Goal: Task Accomplishment & Management: Manage account settings

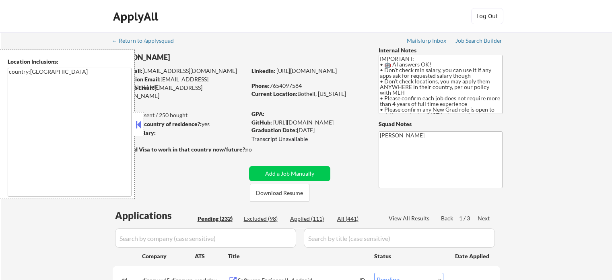
select select ""pending""
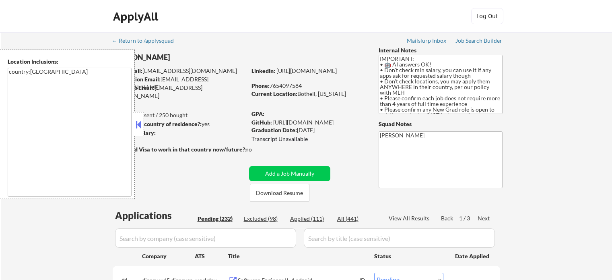
select select ""pending""
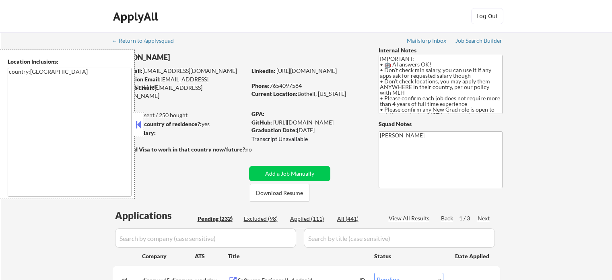
select select ""pending""
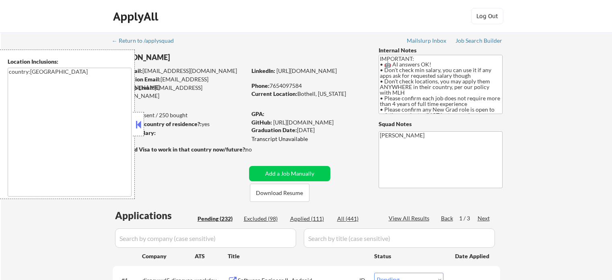
select select ""pending""
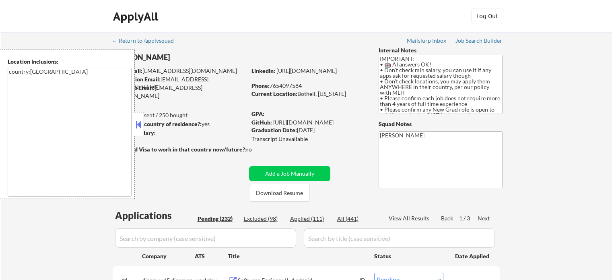
select select ""pending""
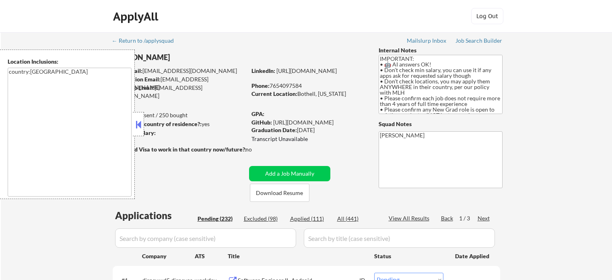
select select ""pending""
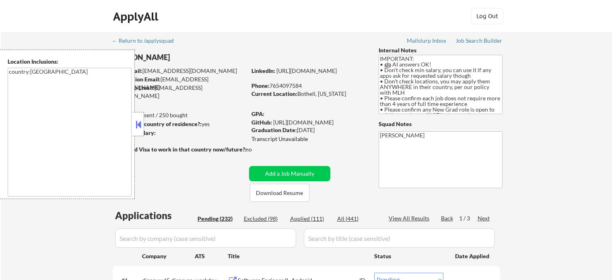
select select ""pending""
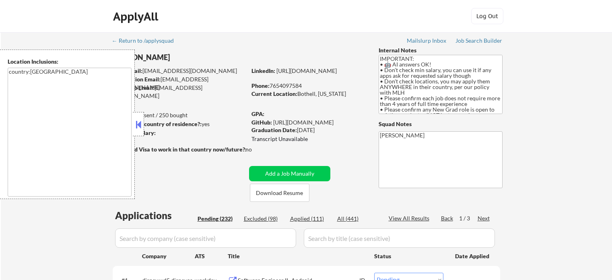
select select ""pending""
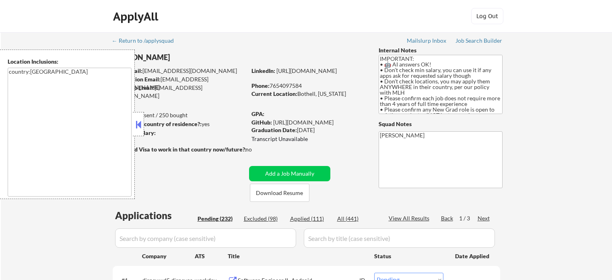
select select ""pending""
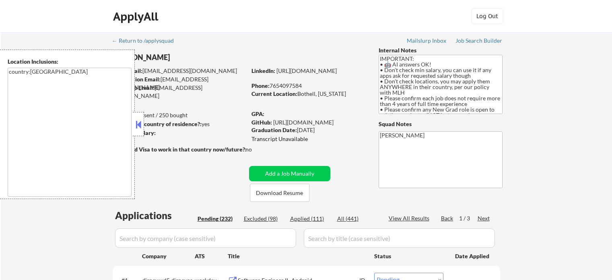
select select ""pending""
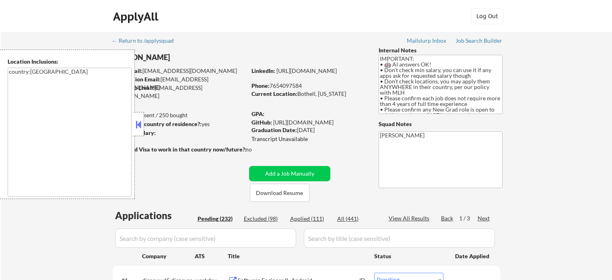
select select ""pending""
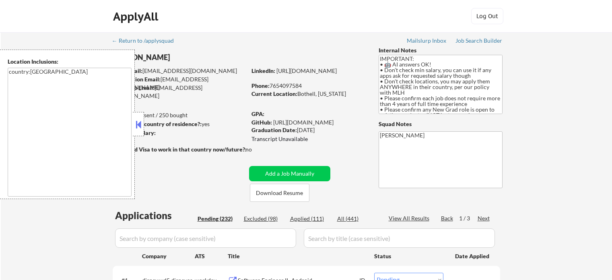
select select ""pending""
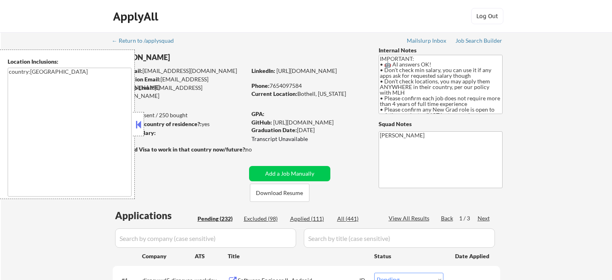
select select ""pending""
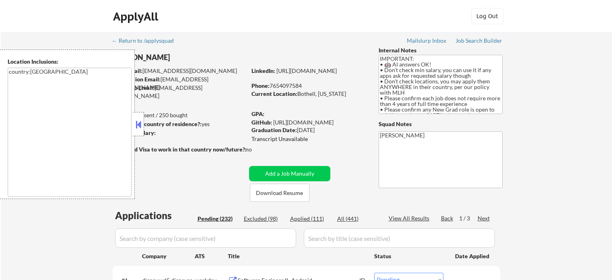
select select ""pending""
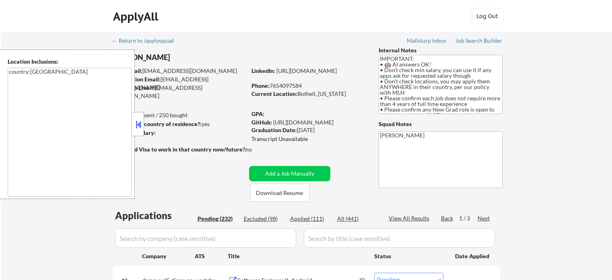
select select ""pending""
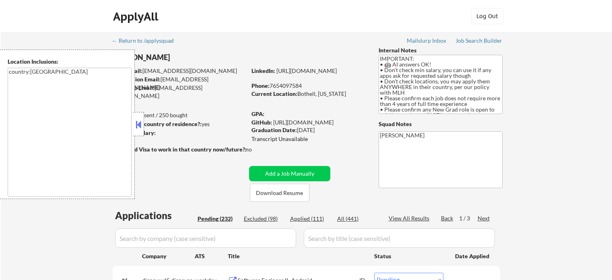
select select ""pending""
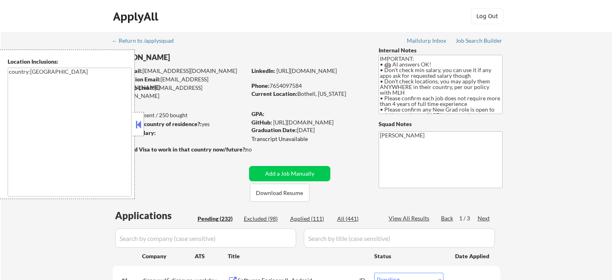
select select ""pending""
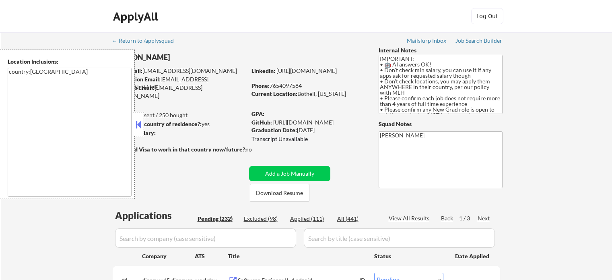
select select ""pending""
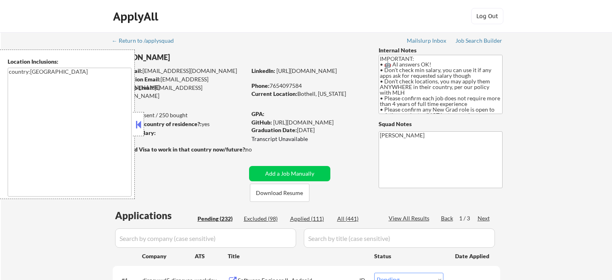
select select ""pending""
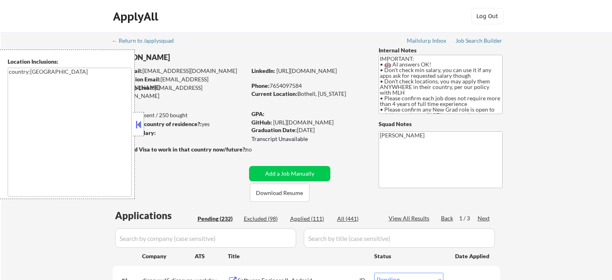
select select ""pending""
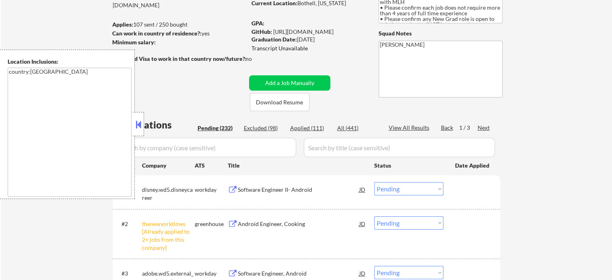
scroll to position [161, 0]
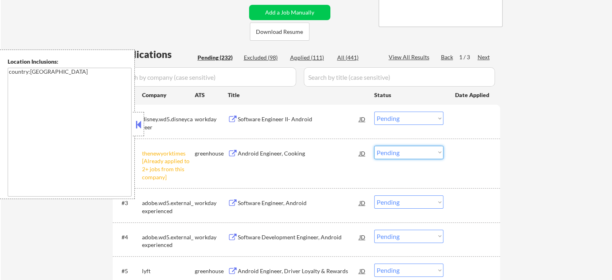
click at [414, 152] on select "Choose an option... Pending Applied Excluded (Questions) Excluded (Expired) Exc…" at bounding box center [408, 152] width 69 height 13
click at [374, 146] on select "Choose an option... Pending Applied Excluded (Questions) Excluded (Expired) Exc…" at bounding box center [408, 152] width 69 height 13
select select ""pending""
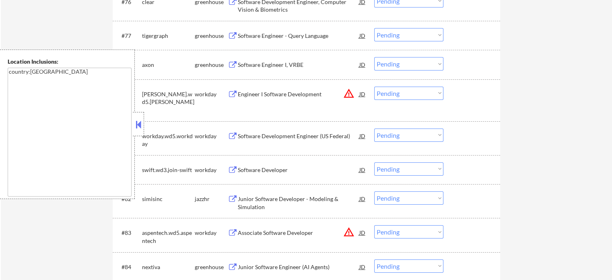
scroll to position [2614, 0]
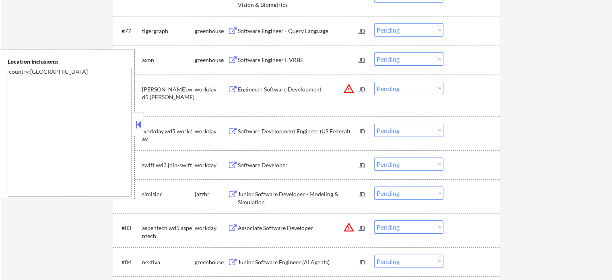
click at [273, 57] on div "Software Engineer I, VRBE" at bounding box center [299, 60] width 122 height 8
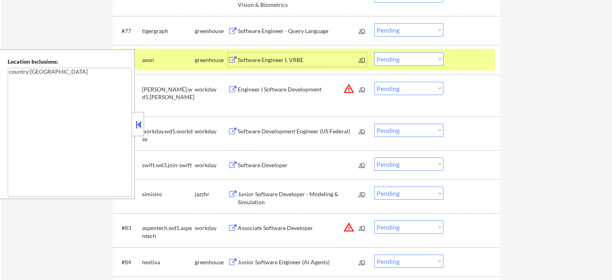
click at [382, 59] on select "Choose an option... Pending Applied Excluded (Questions) Excluded (Expired) Exc…" at bounding box center [408, 58] width 69 height 13
click at [374, 53] on select "Choose an option... Pending Applied Excluded (Questions) Excluded (Expired) Exc…" at bounding box center [408, 58] width 69 height 13
click at [478, 59] on div at bounding box center [472, 59] width 35 height 14
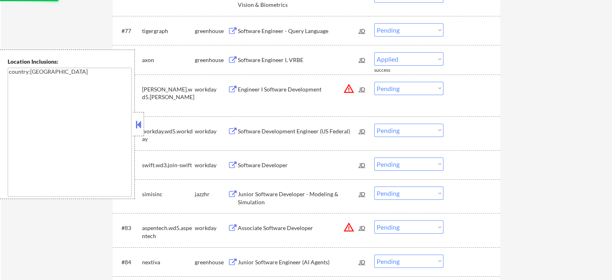
select select ""pending""
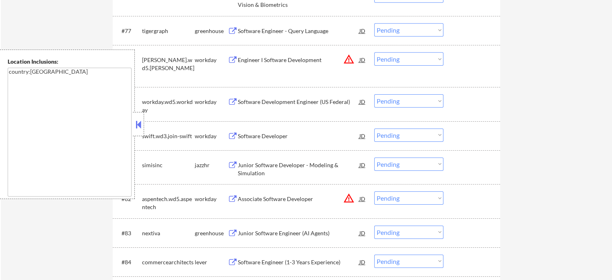
click at [270, 31] on div "Software Engineer - Query Language" at bounding box center [299, 31] width 122 height 8
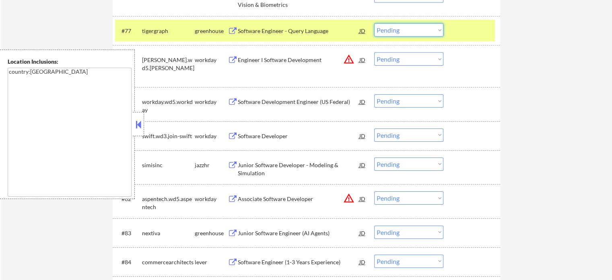
click at [410, 31] on select "Choose an option... Pending Applied Excluded (Questions) Excluded (Expired) Exc…" at bounding box center [408, 29] width 69 height 13
click at [374, 23] on select "Choose an option... Pending Applied Excluded (Questions) Excluded (Expired) Exc…" at bounding box center [408, 29] width 69 height 13
click at [470, 36] on div at bounding box center [472, 30] width 35 height 14
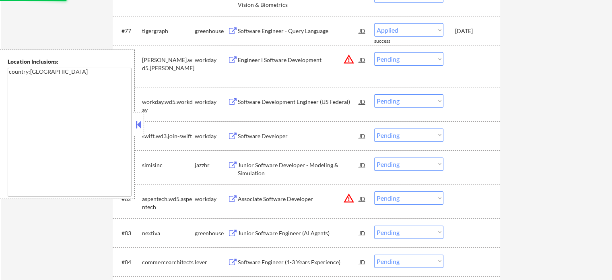
select select ""pending""
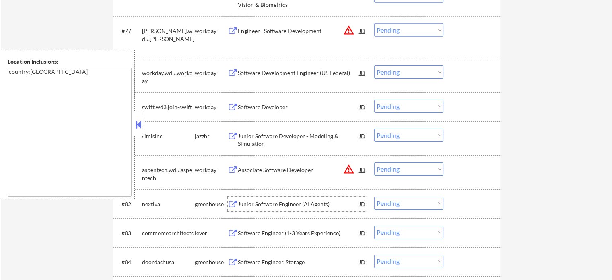
click at [289, 207] on div "Junior Software Engineer (AI Agents)" at bounding box center [299, 204] width 122 height 8
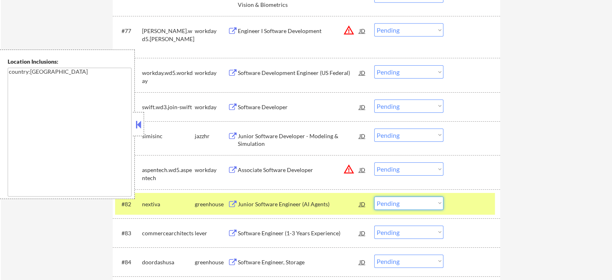
click at [431, 205] on select "Choose an option... Pending Applied Excluded (Questions) Excluded (Expired) Exc…" at bounding box center [408, 202] width 69 height 13
click at [374, 196] on select "Choose an option... Pending Applied Excluded (Questions) Excluded (Expired) Exc…" at bounding box center [408, 202] width 69 height 13
click at [480, 209] on div at bounding box center [472, 203] width 35 height 14
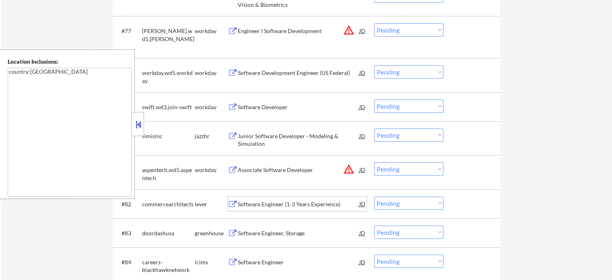
click at [295, 207] on div "Software Engineer (1-3 Years Experience)" at bounding box center [299, 204] width 122 height 8
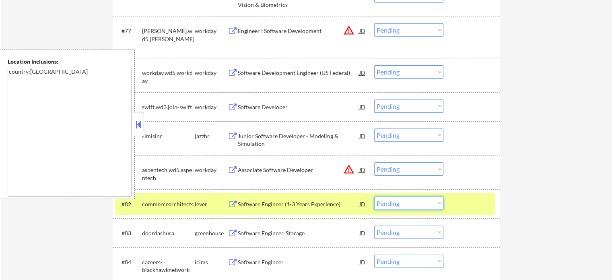
click at [395, 204] on select "Choose an option... Pending Applied Excluded (Questions) Excluded (Expired) Exc…" at bounding box center [408, 202] width 69 height 13
click at [374, 196] on select "Choose an option... Pending Applied Excluded (Questions) Excluded (Expired) Exc…" at bounding box center [408, 202] width 69 height 13
click at [459, 201] on div at bounding box center [472, 203] width 35 height 14
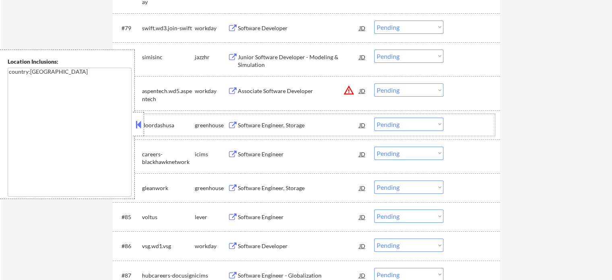
scroll to position [2695, 0]
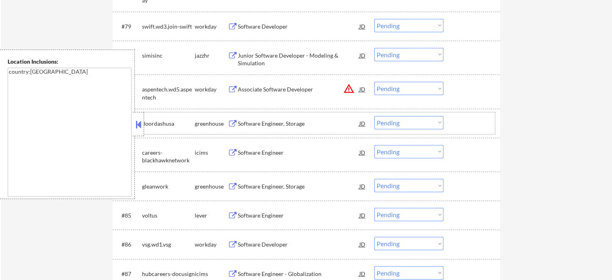
click at [475, 125] on div at bounding box center [472, 123] width 35 height 14
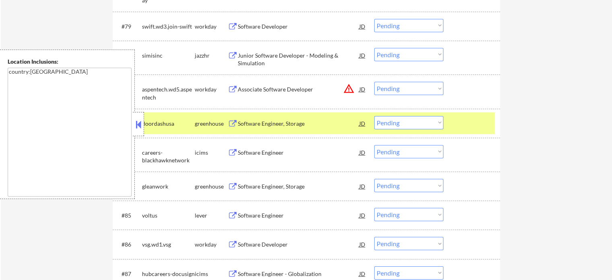
click at [475, 125] on div at bounding box center [472, 123] width 35 height 14
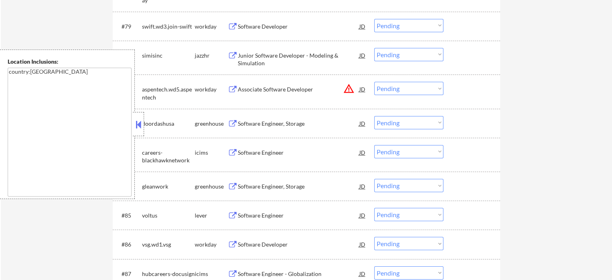
click at [262, 124] on div "Software Engineer, Storage" at bounding box center [299, 124] width 122 height 8
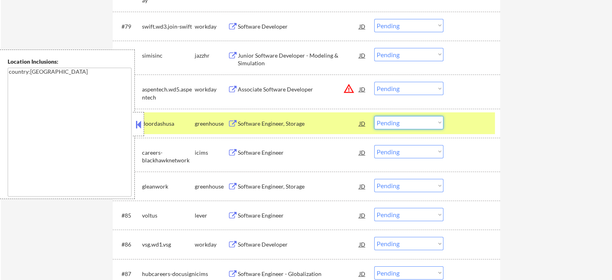
click at [401, 124] on select "Choose an option... Pending Applied Excluded (Questions) Excluded (Expired) Exc…" at bounding box center [408, 122] width 69 height 13
click at [374, 116] on select "Choose an option... Pending Applied Excluded (Questions) Excluded (Expired) Exc…" at bounding box center [408, 122] width 69 height 13
click at [463, 122] on div at bounding box center [472, 123] width 35 height 14
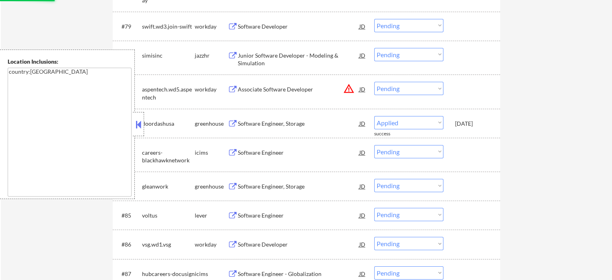
select select ""pending""
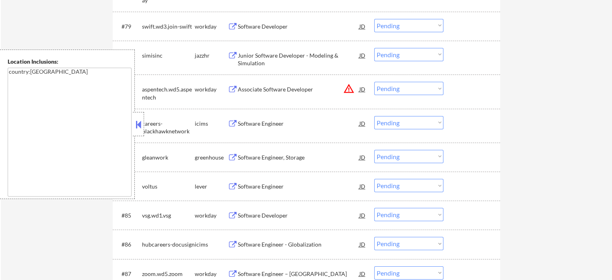
click at [285, 155] on div "Software Engineer, Storage" at bounding box center [299, 157] width 122 height 8
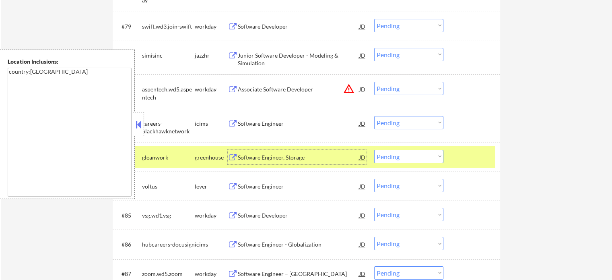
click at [437, 155] on select "Choose an option... Pending Applied Excluded (Questions) Excluded (Expired) Exc…" at bounding box center [408, 156] width 69 height 13
click at [374, 150] on select "Choose an option... Pending Applied Excluded (Questions) Excluded (Expired) Exc…" at bounding box center [408, 156] width 69 height 13
click at [468, 160] on div at bounding box center [472, 157] width 35 height 14
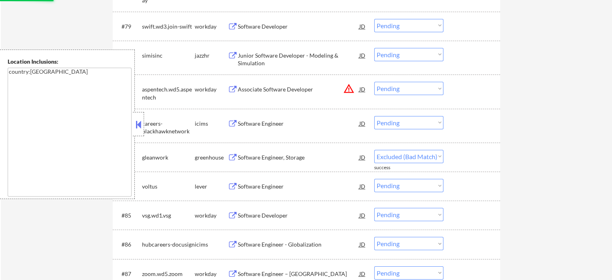
select select ""pending""
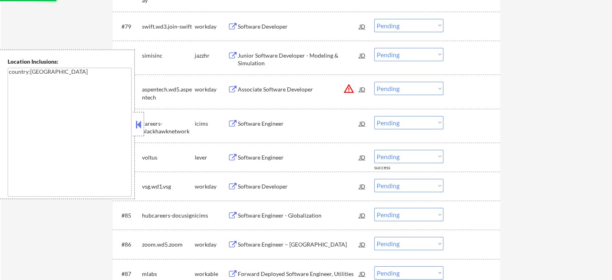
click at [266, 159] on div "Software Engineer" at bounding box center [299, 157] width 122 height 8
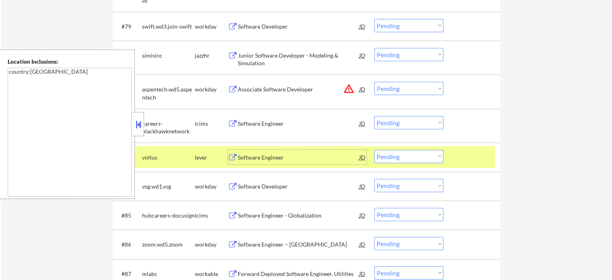
click at [468, 156] on div at bounding box center [472, 157] width 35 height 14
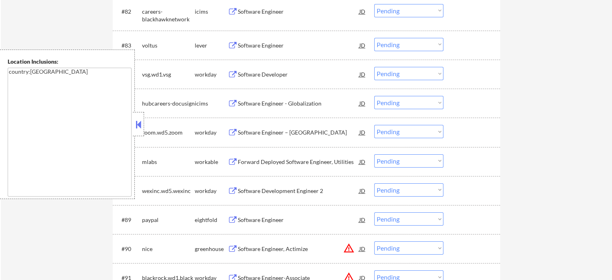
scroll to position [2815, 0]
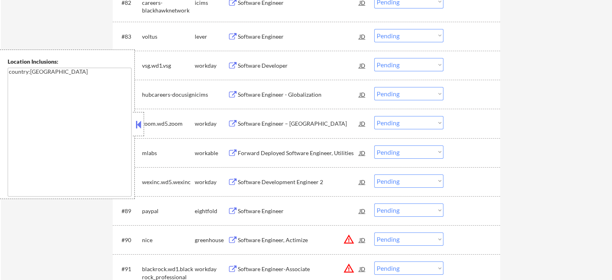
click at [290, 155] on div "Forward Deployed Software Engineer, Utilities" at bounding box center [299, 153] width 122 height 8
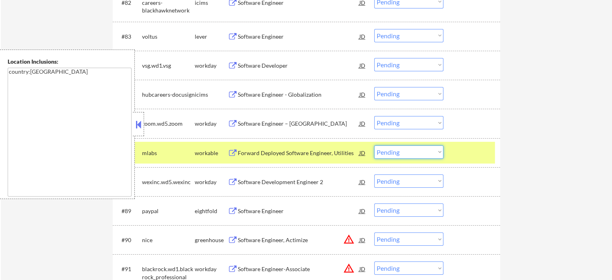
click at [414, 156] on select "Choose an option... Pending Applied Excluded (Questions) Excluded (Expired) Exc…" at bounding box center [408, 151] width 69 height 13
click at [374, 145] on select "Choose an option... Pending Applied Excluded (Questions) Excluded (Expired) Exc…" at bounding box center [408, 151] width 69 height 13
click at [477, 154] on div at bounding box center [472, 152] width 35 height 14
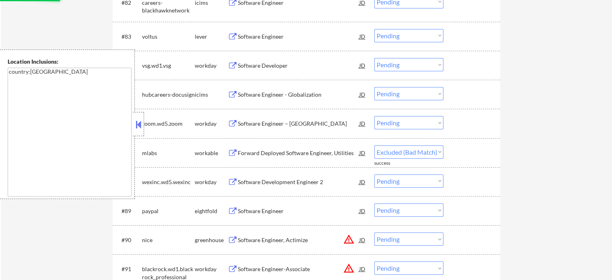
select select ""pending""
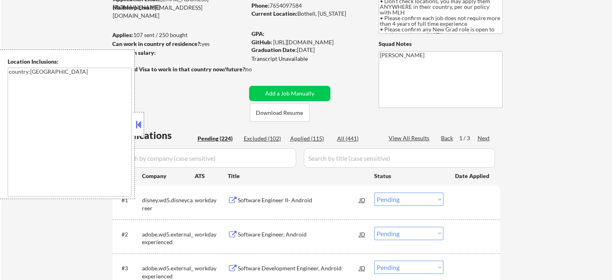
scroll to position [80, 0]
click at [488, 137] on div "Next" at bounding box center [484, 138] width 13 height 8
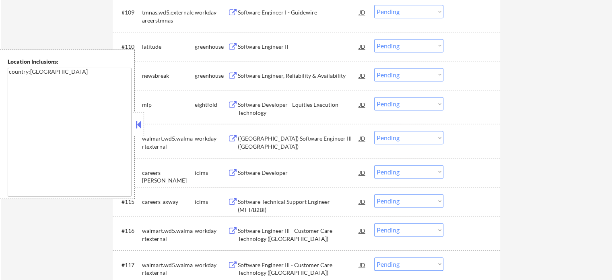
scroll to position [523, 0]
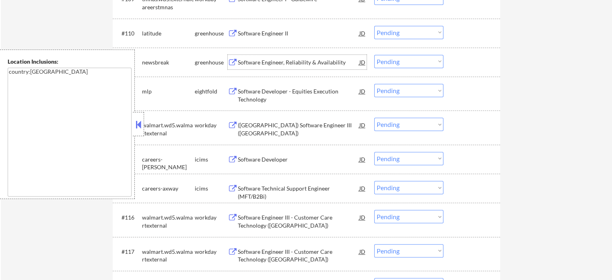
click at [269, 64] on div "Software Engineer, Reliability & Availability" at bounding box center [299, 62] width 122 height 8
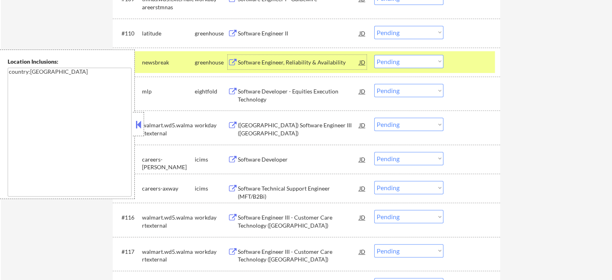
click at [414, 58] on select "Choose an option... Pending Applied Excluded (Questions) Excluded (Expired) Exc…" at bounding box center [408, 61] width 69 height 13
click at [374, 55] on select "Choose an option... Pending Applied Excluded (Questions) Excluded (Expired) Exc…" at bounding box center [408, 61] width 69 height 13
click at [476, 67] on div at bounding box center [472, 62] width 35 height 14
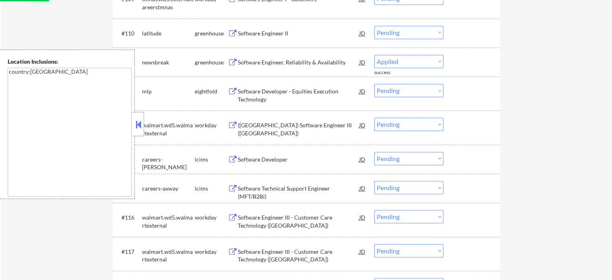
select select ""pending""
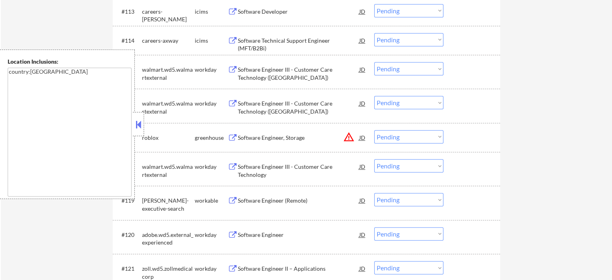
scroll to position [644, 0]
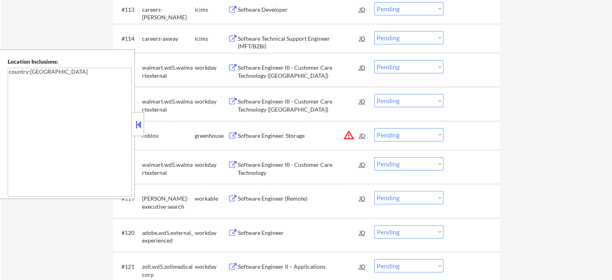
click at [274, 197] on div "Software Engineer (Remote)" at bounding box center [299, 198] width 122 height 8
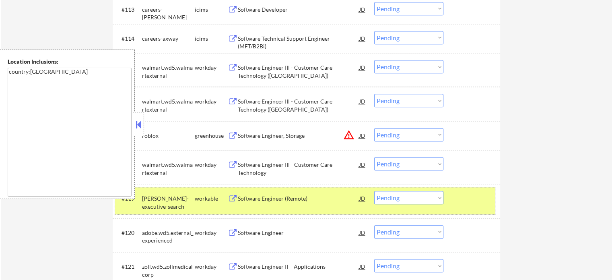
click at [475, 200] on div at bounding box center [472, 198] width 35 height 14
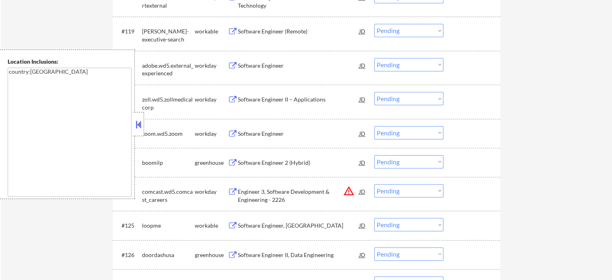
scroll to position [845, 0]
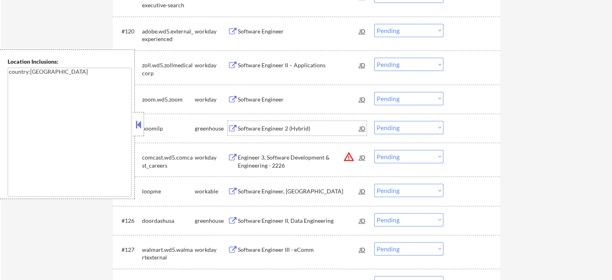
click at [264, 128] on div "Software Engineer 2 (Hybrid)" at bounding box center [299, 128] width 122 height 8
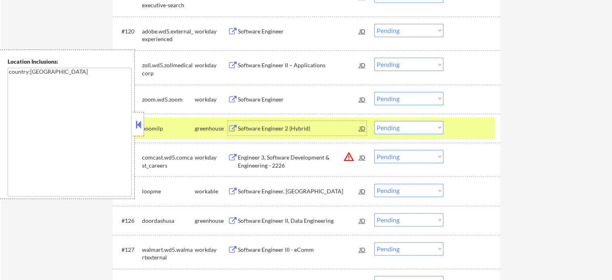
click at [387, 128] on select "Choose an option... Pending Applied Excluded (Questions) Excluded (Expired) Exc…" at bounding box center [408, 127] width 69 height 13
click at [374, 121] on select "Choose an option... Pending Applied Excluded (Questions) Excluded (Expired) Exc…" at bounding box center [408, 127] width 69 height 13
click at [467, 135] on div at bounding box center [472, 128] width 35 height 14
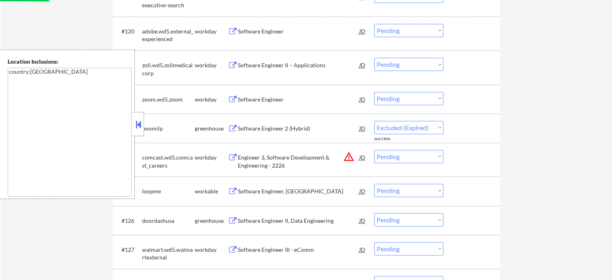
select select ""pending""
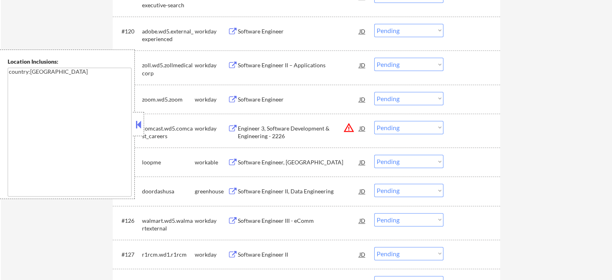
click at [263, 164] on div "Software Engineer, [GEOGRAPHIC_DATA]" at bounding box center [299, 162] width 122 height 8
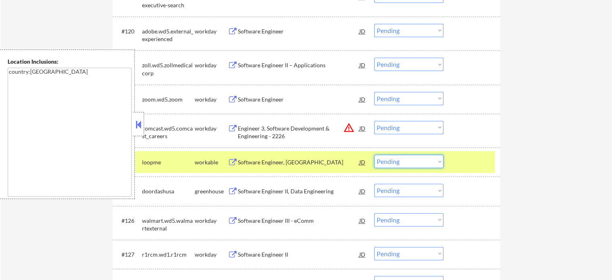
click at [396, 165] on select "Choose an option... Pending Applied Excluded (Questions) Excluded (Expired) Exc…" at bounding box center [408, 161] width 69 height 13
click at [374, 155] on select "Choose an option... Pending Applied Excluded (Questions) Excluded (Expired) Exc…" at bounding box center [408, 161] width 69 height 13
click at [467, 167] on div at bounding box center [472, 162] width 35 height 14
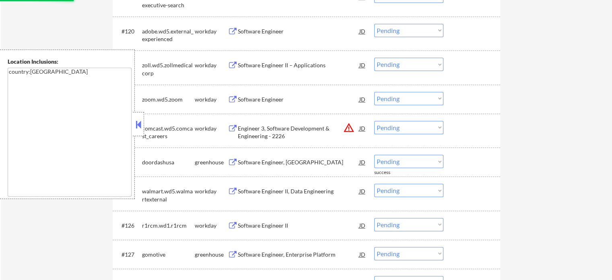
click at [255, 163] on div "Software Engineer, [GEOGRAPHIC_DATA]" at bounding box center [299, 162] width 122 height 8
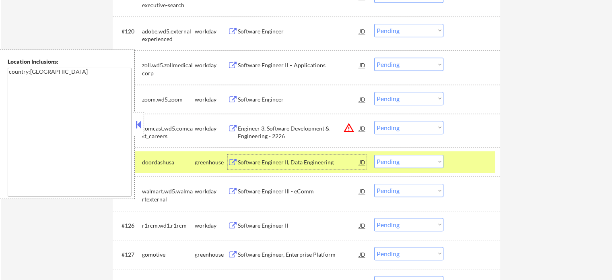
click at [408, 163] on select "Choose an option... Pending Applied Excluded (Questions) Excluded (Expired) Exc…" at bounding box center [408, 161] width 69 height 13
click at [374, 155] on select "Choose an option... Pending Applied Excluded (Questions) Excluded (Expired) Exc…" at bounding box center [408, 161] width 69 height 13
click at [461, 162] on div at bounding box center [472, 162] width 35 height 14
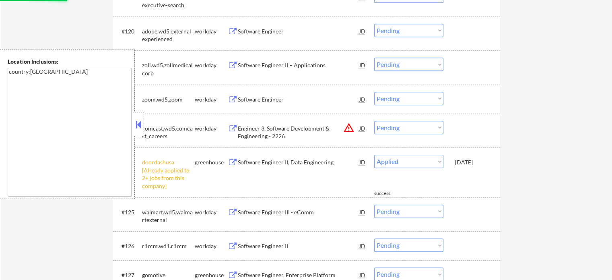
select select ""pending""
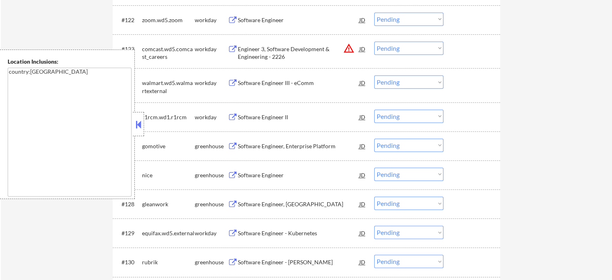
scroll to position [926, 0]
click at [253, 143] on div "Software Engineer, Enterprise Platform" at bounding box center [299, 145] width 122 height 8
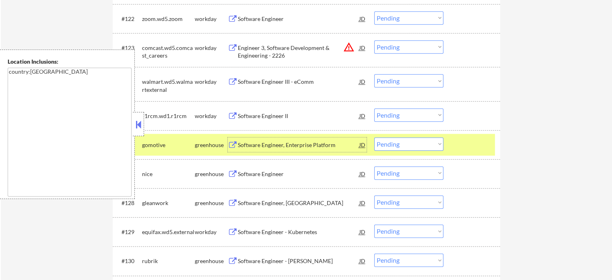
click at [470, 148] on div at bounding box center [472, 144] width 35 height 14
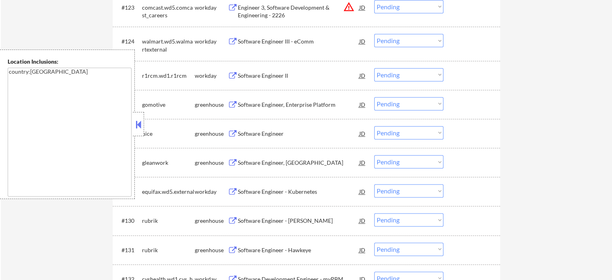
scroll to position [1006, 0]
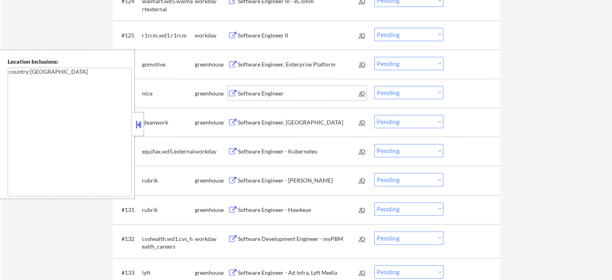
click at [258, 90] on div "Software Engineer" at bounding box center [299, 93] width 122 height 8
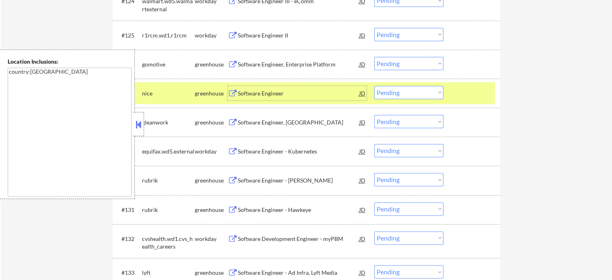
click at [398, 91] on select "Choose an option... Pending Applied Excluded (Questions) Excluded (Expired) Exc…" at bounding box center [408, 92] width 69 height 13
click at [374, 86] on select "Choose an option... Pending Applied Excluded (Questions) Excluded (Expired) Exc…" at bounding box center [408, 92] width 69 height 13
click at [465, 95] on div at bounding box center [472, 93] width 35 height 14
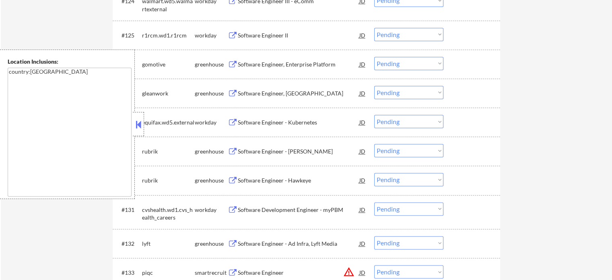
click at [293, 93] on div "Software Engineer, [GEOGRAPHIC_DATA]" at bounding box center [299, 93] width 122 height 8
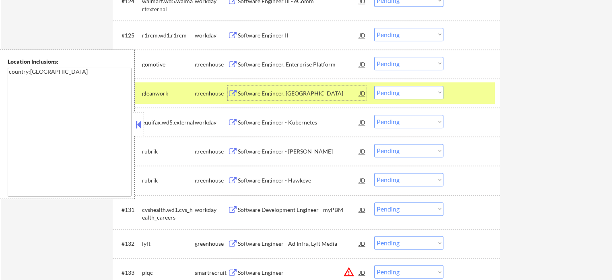
click at [400, 95] on select "Choose an option... Pending Applied Excluded (Questions) Excluded (Expired) Exc…" at bounding box center [408, 92] width 69 height 13
click at [374, 86] on select "Choose an option... Pending Applied Excluded (Questions) Excluded (Expired) Exc…" at bounding box center [408, 92] width 69 height 13
click at [458, 96] on div at bounding box center [472, 93] width 35 height 14
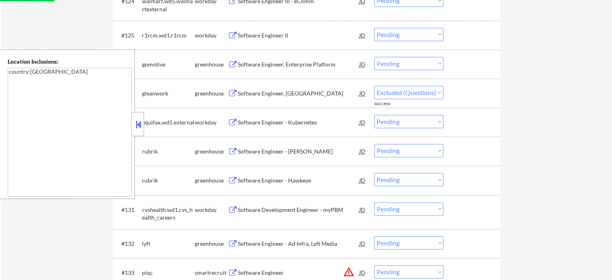
select select ""pending""
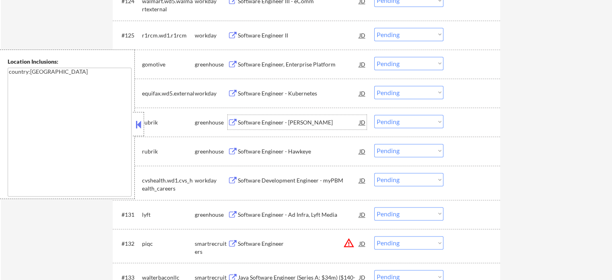
click at [285, 124] on div "Software Engineer - [PERSON_NAME]" at bounding box center [299, 122] width 122 height 8
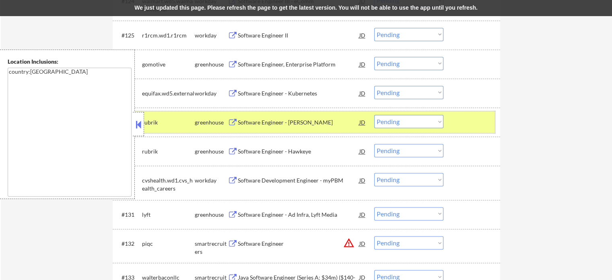
click at [464, 126] on div at bounding box center [472, 122] width 35 height 14
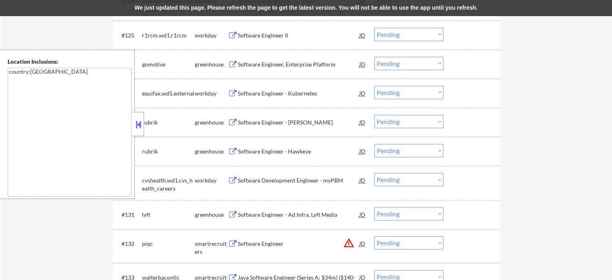
click at [307, 154] on div "Software Engineer - Hawkeye" at bounding box center [299, 151] width 122 height 8
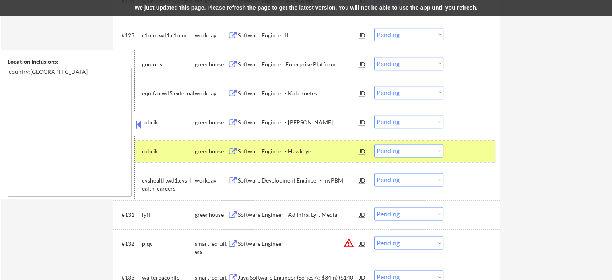
drag, startPoint x: 449, startPoint y: 151, endPoint x: 323, endPoint y: 171, distance: 127.5
click at [437, 151] on div "#129 rubrik greenhouse Software Engineer - Hawkeye JD warning_amber Choose an o…" at bounding box center [305, 151] width 380 height 22
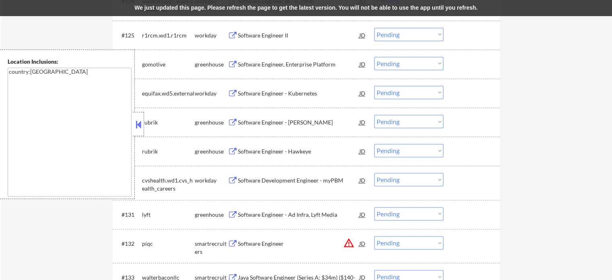
click at [294, 183] on div "Software Development Engineer - myPBM" at bounding box center [299, 180] width 122 height 8
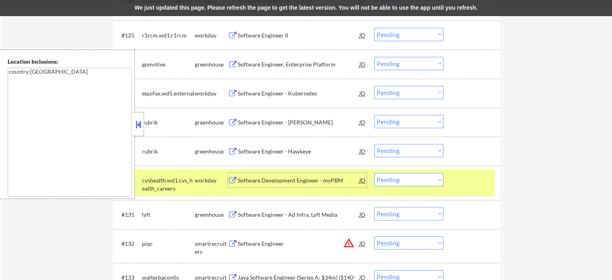
click at [318, 186] on div "Software Development Engineer - myPBM" at bounding box center [299, 180] width 122 height 14
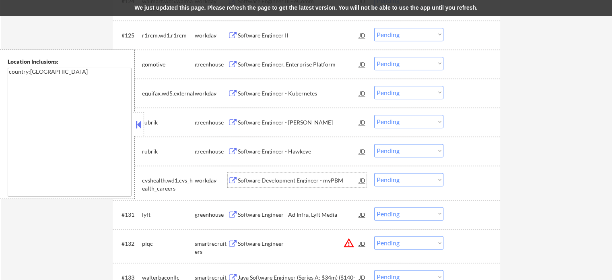
click at [270, 175] on div "Software Development Engineer - myPBM" at bounding box center [299, 180] width 122 height 14
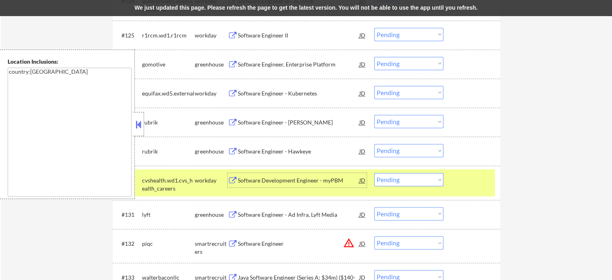
click at [410, 180] on select "Choose an option... Pending Applied Excluded (Questions) Excluded (Expired) Exc…" at bounding box center [408, 179] width 69 height 13
select select ""excluded__expired_""
click at [374, 173] on select "Choose an option... Pending Applied Excluded (Questions) Excluded (Expired) Exc…" at bounding box center [408, 179] width 69 height 13
click at [474, 188] on div "#130 cvshealth.wd1.cvs_health_careers workday Software Development Engineer - m…" at bounding box center [305, 182] width 380 height 27
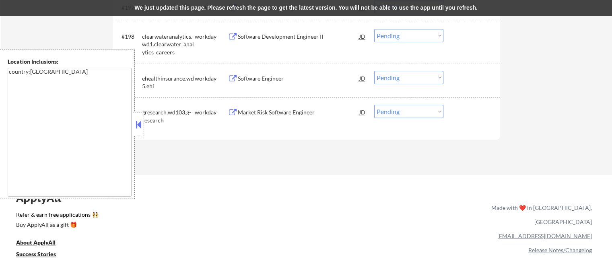
scroll to position [3300, 0]
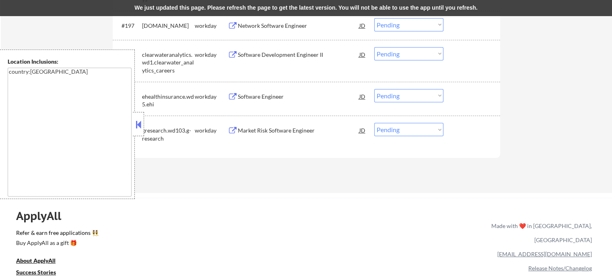
click at [268, 132] on div "Market Risk Software Engineer" at bounding box center [299, 130] width 122 height 8
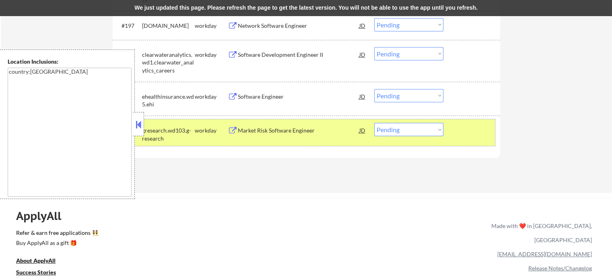
drag, startPoint x: 480, startPoint y: 133, endPoint x: 280, endPoint y: 114, distance: 200.5
click at [474, 133] on div at bounding box center [472, 130] width 35 height 14
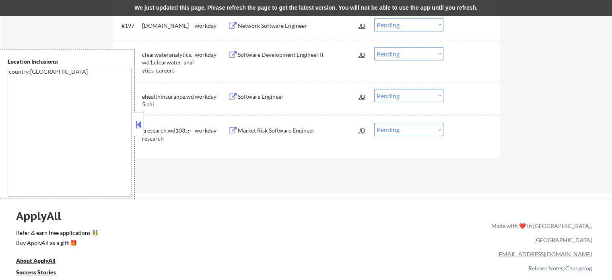
click at [279, 95] on div "Software Engineer" at bounding box center [299, 97] width 122 height 8
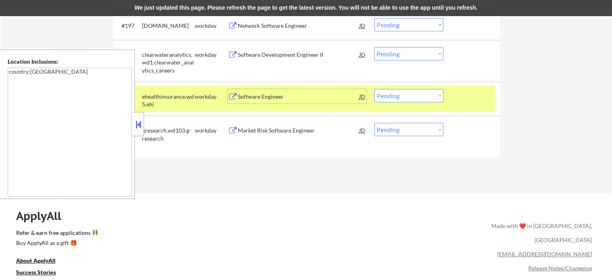
drag, startPoint x: 471, startPoint y: 101, endPoint x: 243, endPoint y: 43, distance: 234.9
click at [470, 101] on div at bounding box center [472, 96] width 35 height 14
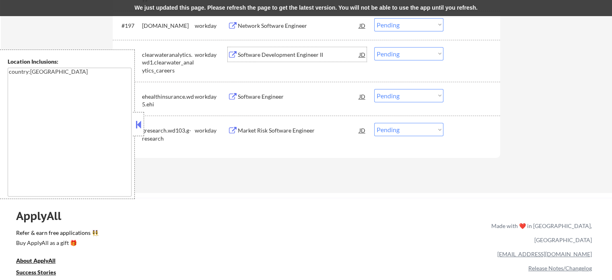
click at [255, 50] on div "Software Development Engineer II" at bounding box center [299, 54] width 122 height 14
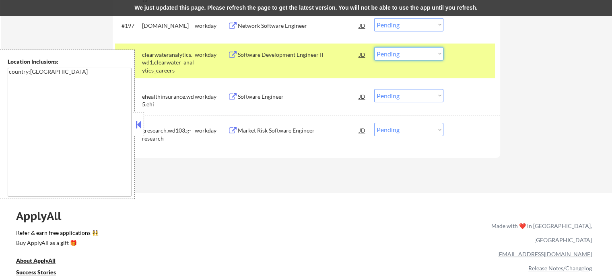
click at [410, 53] on select "Choose an option... Pending Applied Excluded (Questions) Excluded (Expired) Exc…" at bounding box center [408, 53] width 69 height 13
select select ""excluded__expired_""
click at [374, 47] on select "Choose an option... Pending Applied Excluded (Questions) Excluded (Expired) Exc…" at bounding box center [408, 53] width 69 height 13
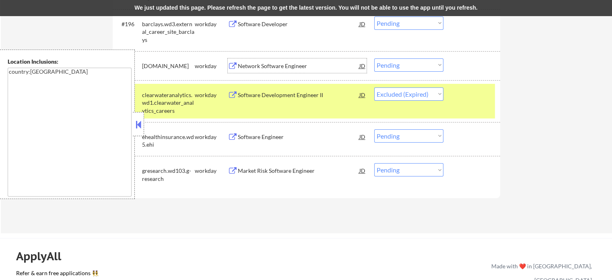
click at [274, 67] on div "Network Software Engineer" at bounding box center [299, 66] width 122 height 8
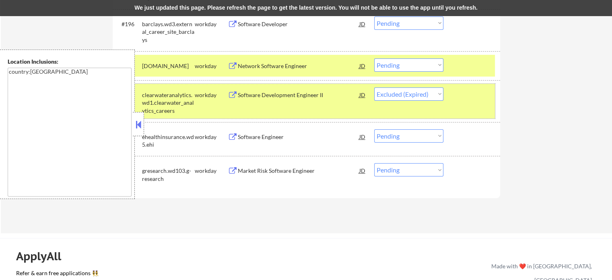
drag, startPoint x: 454, startPoint y: 105, endPoint x: 466, endPoint y: 82, distance: 27.0
click at [454, 105] on div "#198 clearwateranalytics.wd1.clearwater_analytics_careers workday Software Deve…" at bounding box center [305, 101] width 380 height 35
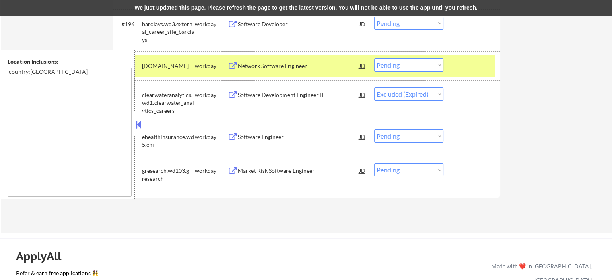
click at [466, 73] on div "#197 [DOMAIN_NAME] workday Network Software Engineer JD warning_amber Choose an…" at bounding box center [305, 66] width 380 height 22
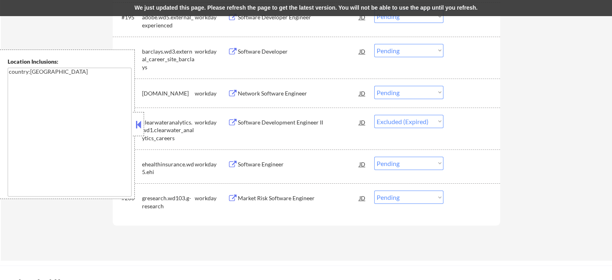
scroll to position [3219, 0]
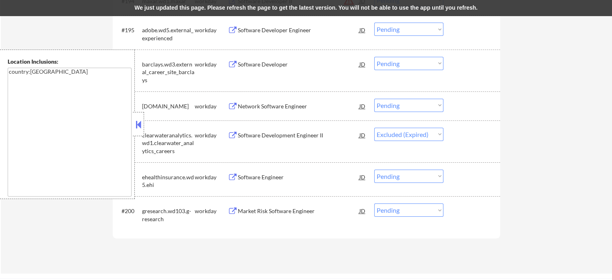
click at [271, 64] on div "Software Developer" at bounding box center [299, 64] width 122 height 8
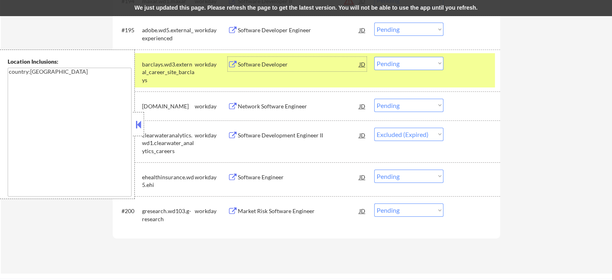
click at [468, 74] on div "#196 barclays.wd3.external_career_site_barclays workday Software Developer JD w…" at bounding box center [305, 70] width 380 height 35
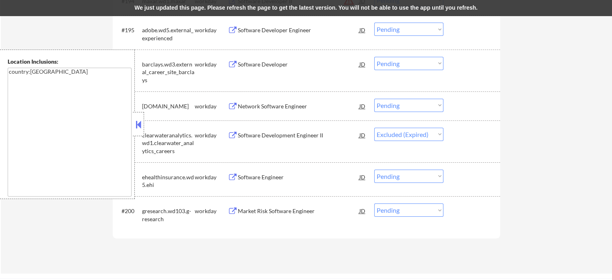
click at [278, 33] on div "Software Developer Engineer" at bounding box center [299, 30] width 122 height 8
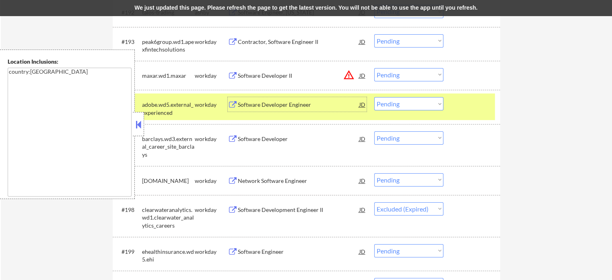
scroll to position [3099, 0]
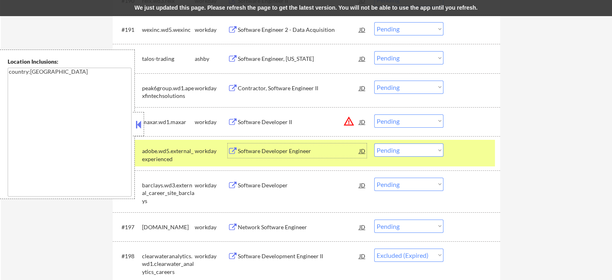
click at [445, 141] on div "#195 adobe.wd5.external_experienced workday Software Developer Engineer JD warn…" at bounding box center [305, 153] width 380 height 27
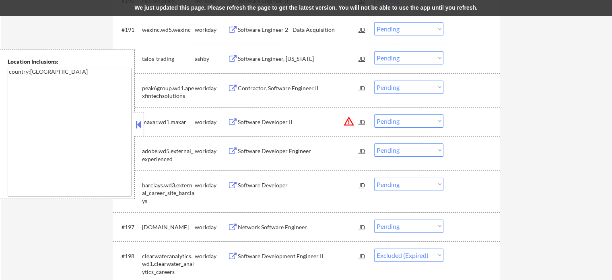
click at [280, 122] on div "Software Developer II" at bounding box center [299, 122] width 122 height 8
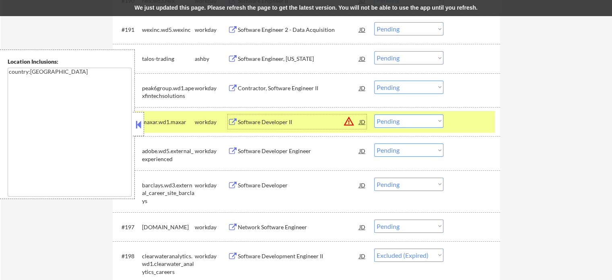
drag, startPoint x: 453, startPoint y: 126, endPoint x: 391, endPoint y: 111, distance: 63.4
click at [451, 126] on div "#194 maxar.wd1.maxar workday Software Developer II JD warning_amber Choose an o…" at bounding box center [305, 122] width 380 height 22
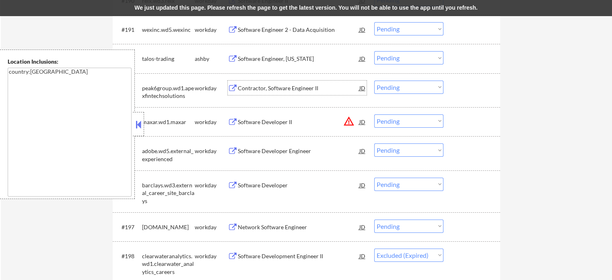
click at [309, 90] on div "Contractor, Software Engineer II" at bounding box center [299, 88] width 122 height 8
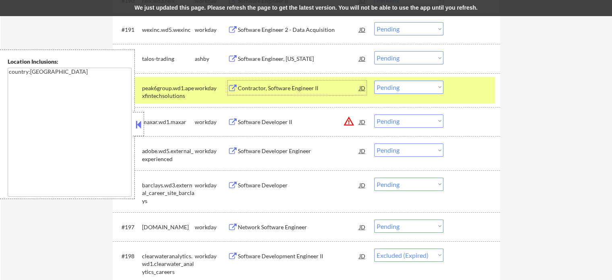
click at [399, 92] on select "Choose an option... Pending Applied Excluded (Questions) Excluded (Expired) Exc…" at bounding box center [408, 86] width 69 height 13
click at [374, 80] on select "Choose an option... Pending Applied Excluded (Questions) Excluded (Expired) Exc…" at bounding box center [408, 86] width 69 height 13
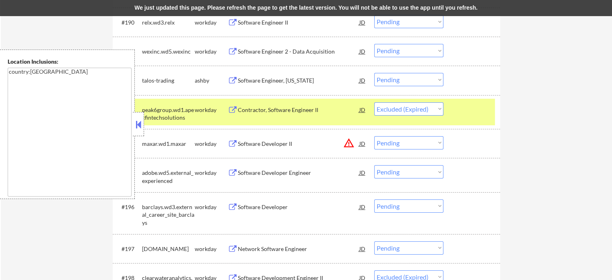
scroll to position [3058, 0]
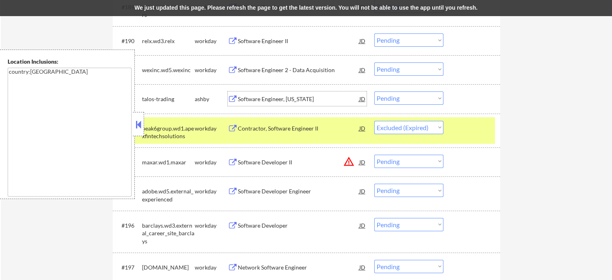
click at [295, 100] on div "Software Engineer, [US_STATE]" at bounding box center [299, 99] width 122 height 8
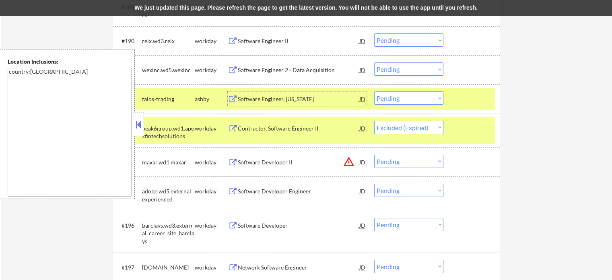
click at [462, 130] on div at bounding box center [472, 128] width 35 height 14
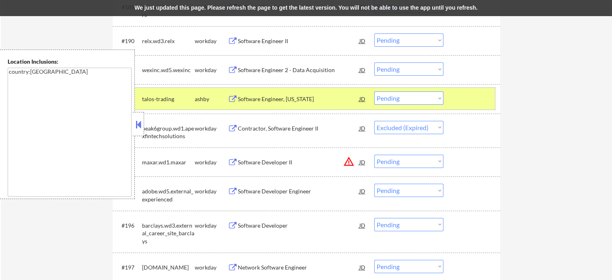
click at [458, 101] on div at bounding box center [472, 98] width 35 height 14
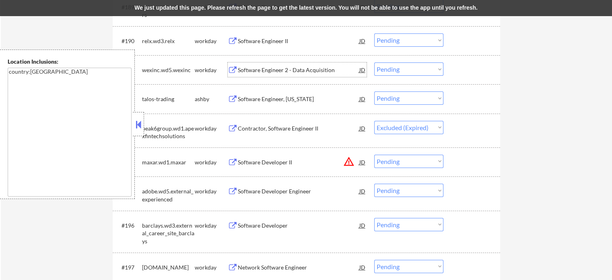
click at [286, 70] on div "Software Engineer 2 - Data Acquisition" at bounding box center [299, 70] width 122 height 8
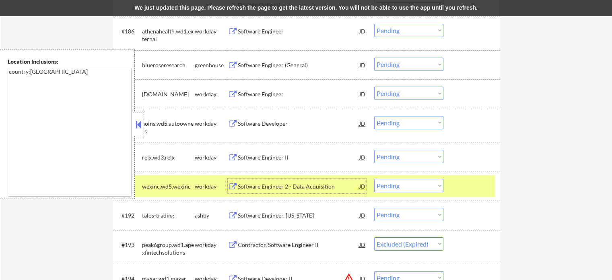
scroll to position [2938, 0]
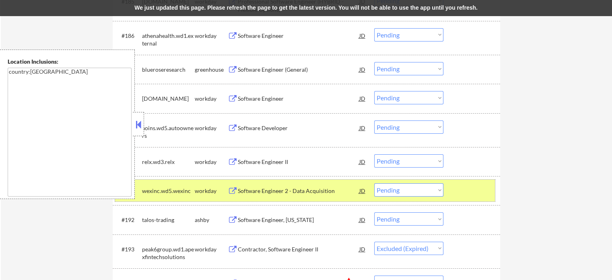
click at [459, 200] on div "#191 wexinc.wd5.wexinc workday Software Engineer 2 - Data Acquisition JD warnin…" at bounding box center [305, 190] width 380 height 22
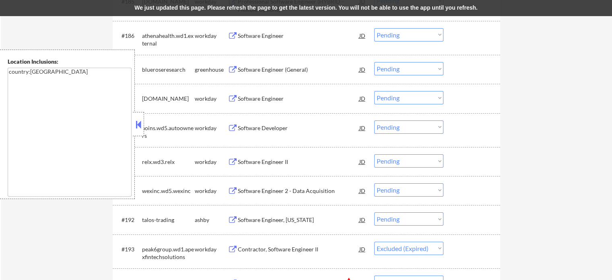
click at [267, 160] on div "Software Engineer II" at bounding box center [299, 162] width 122 height 8
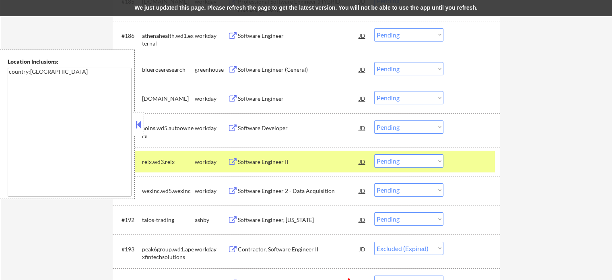
select select ""pending""
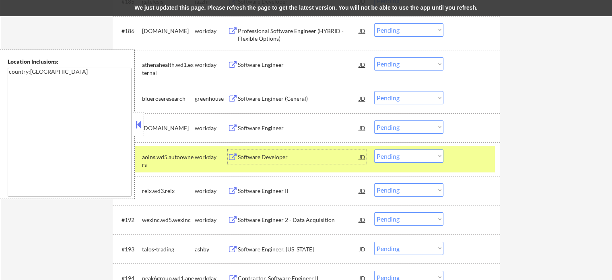
click at [408, 160] on select "Choose an option... Pending Applied Excluded (Questions) Excluded (Expired) Exc…" at bounding box center [408, 155] width 69 height 13
select select ""excluded__expired_""
click at [374, 149] on select "Choose an option... Pending Applied Excluded (Questions) Excluded (Expired) Exc…" at bounding box center [408, 155] width 69 height 13
click at [272, 128] on div "Software Engineer" at bounding box center [299, 128] width 122 height 8
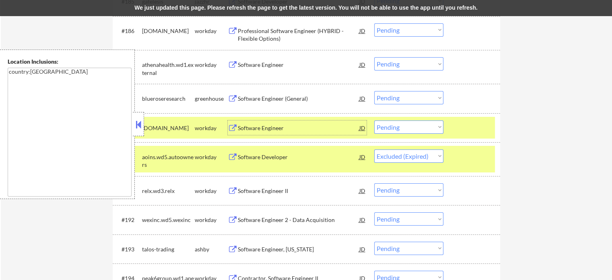
click at [464, 156] on div at bounding box center [472, 156] width 35 height 14
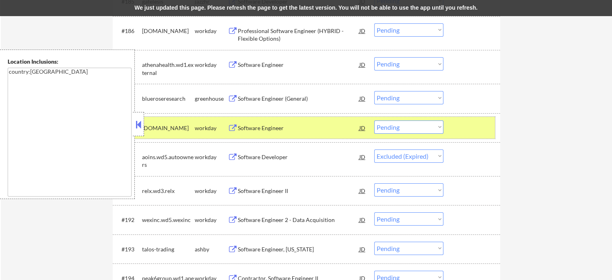
drag, startPoint x: 466, startPoint y: 125, endPoint x: 294, endPoint y: 101, distance: 173.9
click at [466, 125] on div at bounding box center [472, 127] width 35 height 14
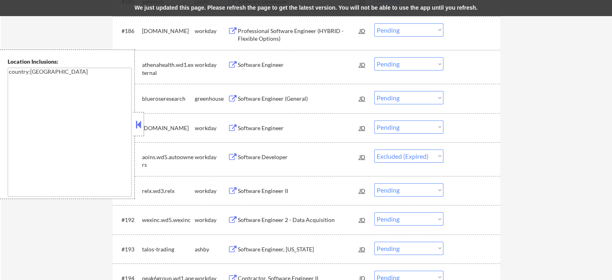
click at [288, 96] on div "Software Engineer (General)" at bounding box center [299, 99] width 122 height 8
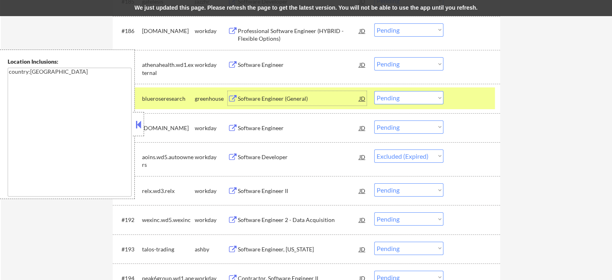
drag, startPoint x: 464, startPoint y: 99, endPoint x: 346, endPoint y: 68, distance: 121.1
click at [462, 99] on div at bounding box center [472, 98] width 35 height 14
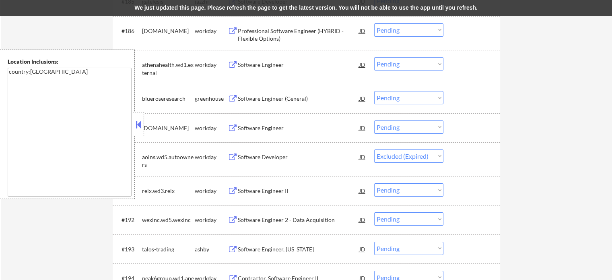
click at [272, 61] on div "Software Engineer" at bounding box center [299, 65] width 122 height 8
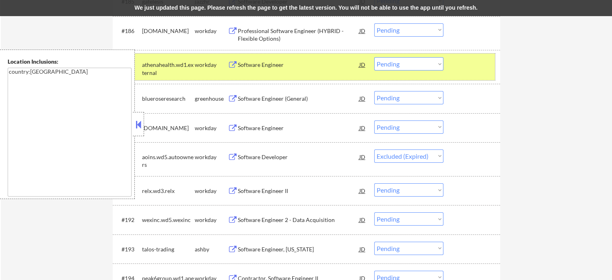
drag, startPoint x: 463, startPoint y: 72, endPoint x: 325, endPoint y: 41, distance: 141.3
click at [462, 72] on div "#187 athenahealth.wd1.external workday Software Engineer JD warning_amber Choos…" at bounding box center [305, 67] width 380 height 27
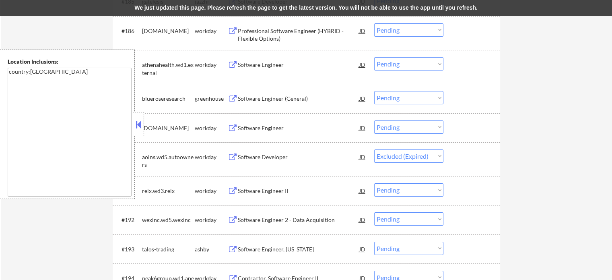
click at [302, 31] on div "Professional Software Engineer (HYBRID - Flexible Options)" at bounding box center [299, 35] width 122 height 16
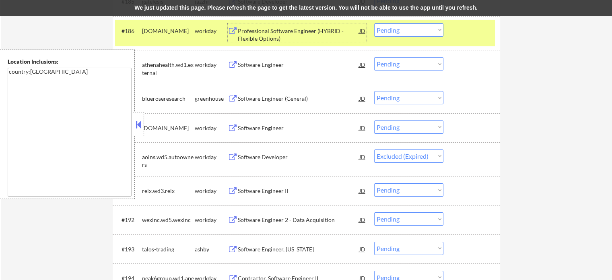
scroll to position [2777, 0]
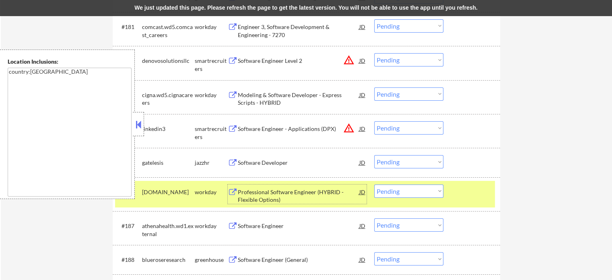
drag, startPoint x: 459, startPoint y: 191, endPoint x: 422, endPoint y: 176, distance: 39.9
click at [452, 191] on div "#186 [DOMAIN_NAME] workday Professional Software Engineer (HYBRID - Flexible Op…" at bounding box center [305, 194] width 380 height 27
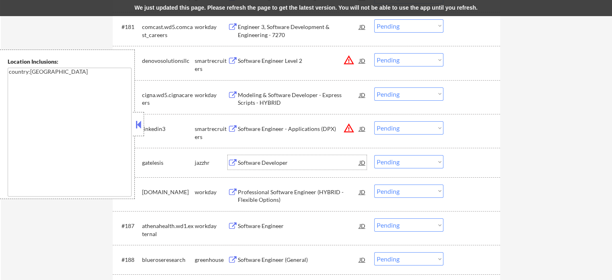
click at [262, 163] on div "Software Developer" at bounding box center [299, 163] width 122 height 8
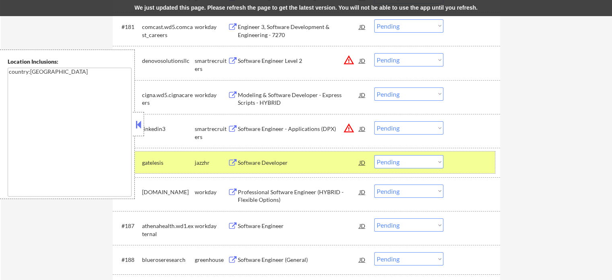
click at [450, 167] on div "#185 gatelesis jazzhr Software Developer JD warning_amber Choose an option... P…" at bounding box center [305, 162] width 380 height 22
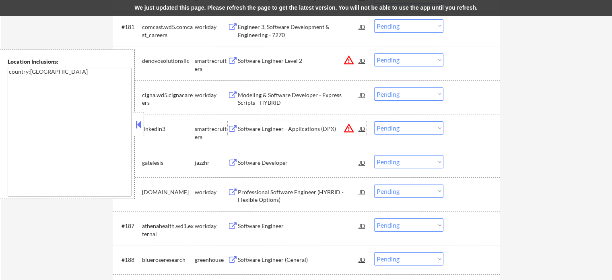
click at [301, 134] on div "Software Engineer - Applications (DPX)" at bounding box center [299, 128] width 122 height 14
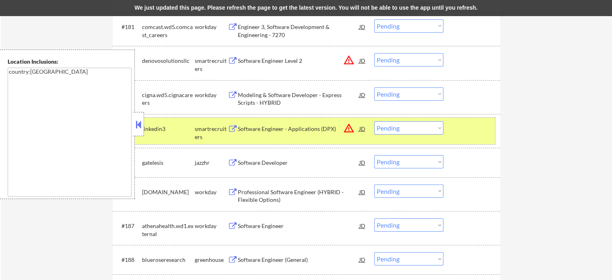
drag, startPoint x: 462, startPoint y: 135, endPoint x: 328, endPoint y: 117, distance: 134.8
click at [462, 134] on div at bounding box center [472, 128] width 35 height 14
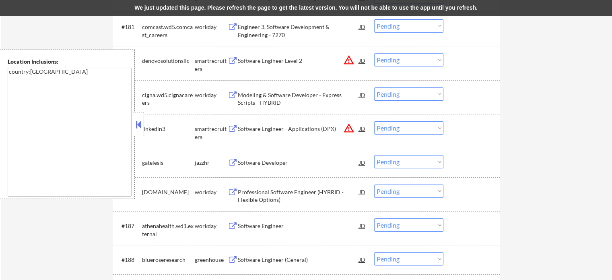
click at [304, 99] on div "Modeling & Software Developer - Express Scripts - HYBRID" at bounding box center [299, 99] width 122 height 16
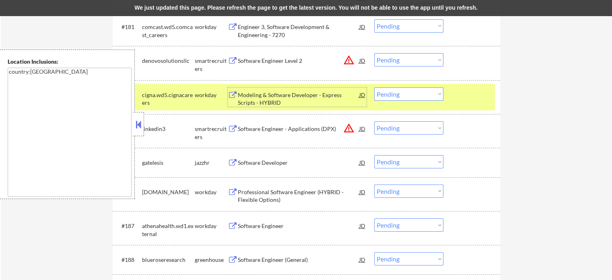
click at [398, 95] on select "Choose an option... Pending Applied Excluded (Questions) Excluded (Expired) Exc…" at bounding box center [408, 93] width 69 height 13
select select ""excluded__expired_""
click at [374, 87] on select "Choose an option... Pending Applied Excluded (Questions) Excluded (Expired) Exc…" at bounding box center [408, 93] width 69 height 13
drag, startPoint x: 485, startPoint y: 108, endPoint x: 351, endPoint y: 73, distance: 138.1
click at [484, 107] on div "#183 cigna.wd5.cignacareers workday Modeling & Software Developer - Express Scr…" at bounding box center [305, 97] width 380 height 27
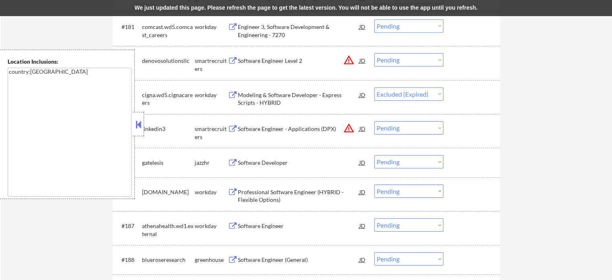
click at [278, 59] on div "Software Engineer Level 2" at bounding box center [299, 61] width 122 height 8
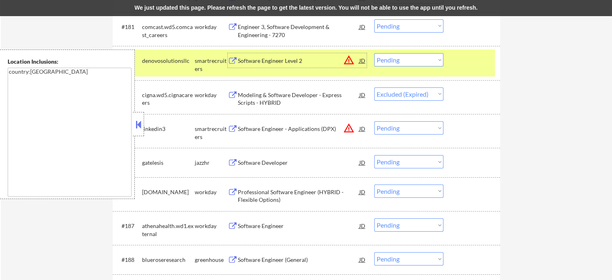
drag, startPoint x: 465, startPoint y: 68, endPoint x: 263, endPoint y: 9, distance: 210.5
click at [460, 68] on div "#182 denovosolutionsllc smartrecruiters Software Engineer Level 2 JD warning_am…" at bounding box center [305, 62] width 380 height 27
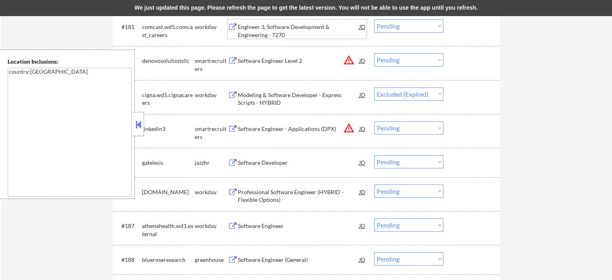
click at [268, 27] on div "Engineer 3, Software Development & Engineering - 7270" at bounding box center [299, 31] width 122 height 16
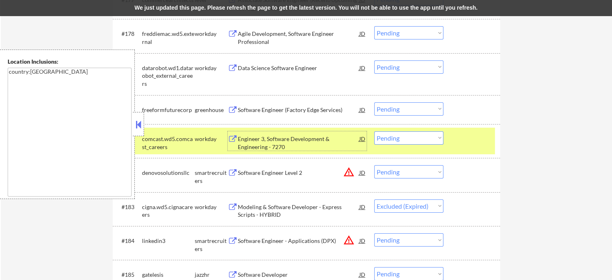
scroll to position [2656, 0]
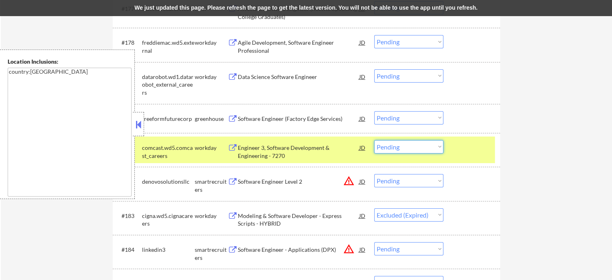
click at [396, 150] on select "Choose an option... Pending Applied Excluded (Questions) Excluded (Expired) Exc…" at bounding box center [408, 146] width 69 height 13
select select ""excluded__expired_""
click at [374, 140] on select "Choose an option... Pending Applied Excluded (Questions) Excluded (Expired) Exc…" at bounding box center [408, 146] width 69 height 13
click at [311, 114] on div "Software Engineer (Factory Edge Services)" at bounding box center [299, 118] width 122 height 14
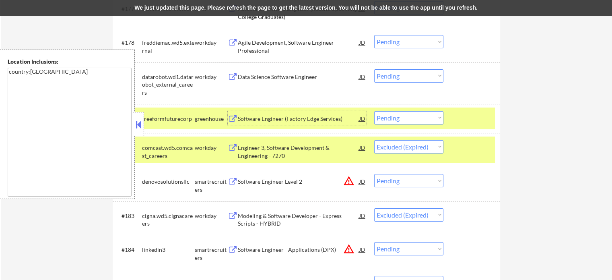
click at [455, 151] on div "#181 comcast.wd5.comcast_careers workday Engineer 3, Software Development & Eng…" at bounding box center [305, 149] width 380 height 27
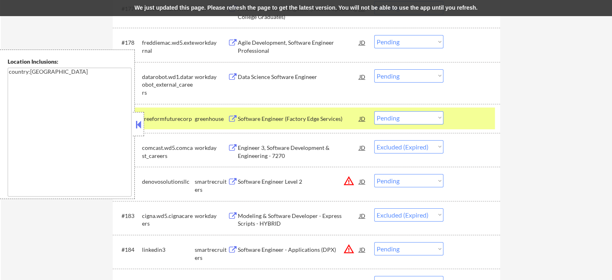
click at [468, 111] on div "#180 freeformfuturecorp greenhouse Software Engineer (Factory Edge Services) JD…" at bounding box center [305, 118] width 380 height 22
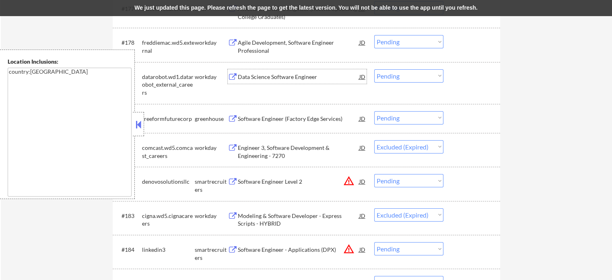
click at [309, 80] on div "Data Science Software Engineer" at bounding box center [299, 77] width 122 height 8
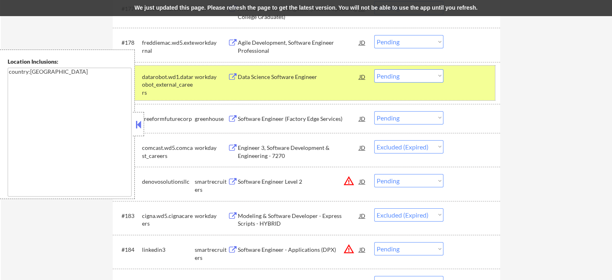
drag, startPoint x: 472, startPoint y: 78, endPoint x: 337, endPoint y: 73, distance: 134.5
click at [471, 78] on div at bounding box center [472, 76] width 35 height 14
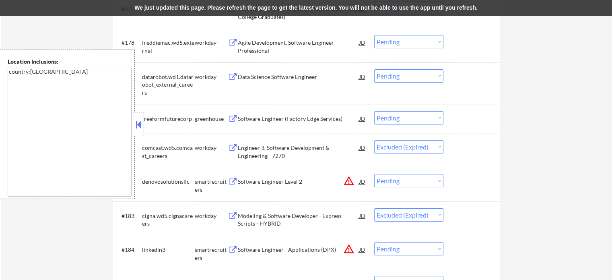
click at [317, 46] on div "Agile Development, Software Engineer Professional" at bounding box center [299, 47] width 122 height 16
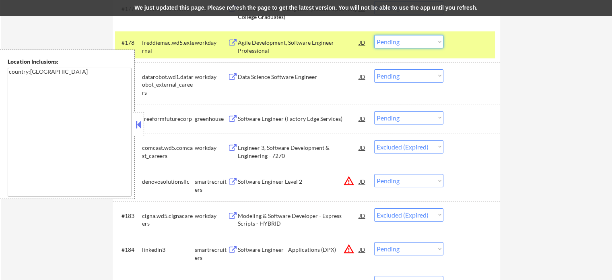
click at [394, 41] on select "Choose an option... Pending Applied Excluded (Questions) Excluded (Expired) Exc…" at bounding box center [408, 41] width 69 height 13
select select ""excluded__expired_""
click at [374, 35] on select "Choose an option... Pending Applied Excluded (Questions) Excluded (Expired) Exc…" at bounding box center [408, 41] width 69 height 13
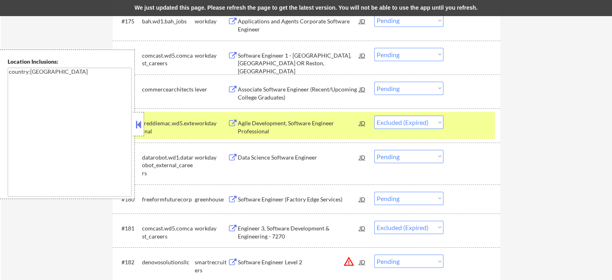
drag, startPoint x: 468, startPoint y: 122, endPoint x: 427, endPoint y: 117, distance: 42.2
click at [468, 122] on div at bounding box center [472, 122] width 35 height 14
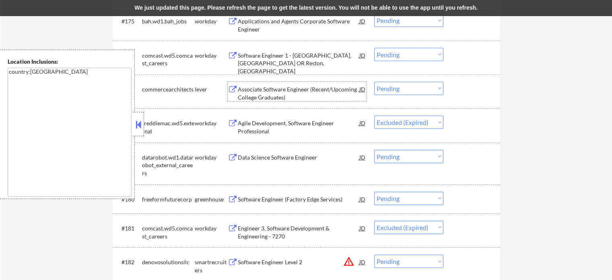
click at [344, 87] on div "Associate Software Engineer (Recent/Upcoming College Graduates)" at bounding box center [299, 93] width 122 height 16
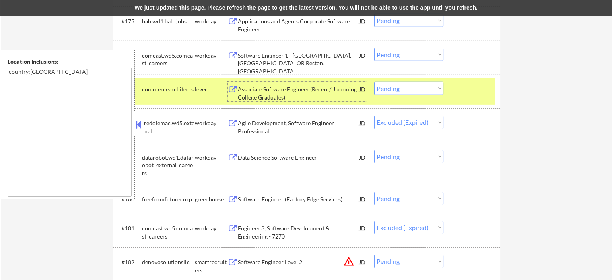
drag, startPoint x: 471, startPoint y: 93, endPoint x: 369, endPoint y: 78, distance: 103.4
click at [470, 93] on div at bounding box center [472, 89] width 35 height 14
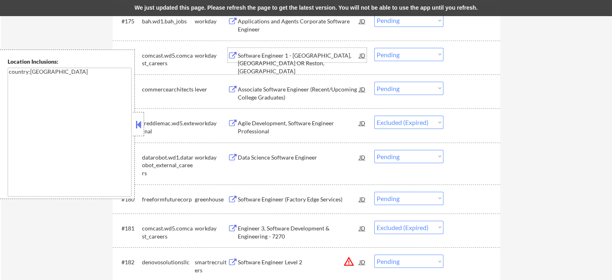
click at [346, 60] on div "Software Engineer 1 - [GEOGRAPHIC_DATA], [GEOGRAPHIC_DATA] OR Reston, [GEOGRAPH…" at bounding box center [299, 55] width 122 height 14
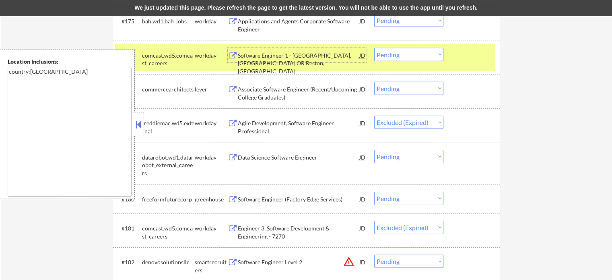
click at [406, 56] on select "Choose an option... Pending Applied Excluded (Questions) Excluded (Expired) Exc…" at bounding box center [408, 54] width 69 height 13
select select ""excluded__expired_""
click at [374, 48] on select "Choose an option... Pending Applied Excluded (Questions) Excluded (Expired) Exc…" at bounding box center [408, 54] width 69 height 13
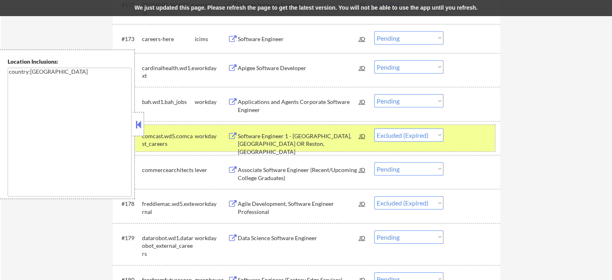
drag, startPoint x: 475, startPoint y: 145, endPoint x: 291, endPoint y: 96, distance: 190.3
click at [471, 143] on div "#176 comcast.wd5.comcast_careers workday Software Engineer 1 - [GEOGRAPHIC_DATA…" at bounding box center [305, 138] width 380 height 27
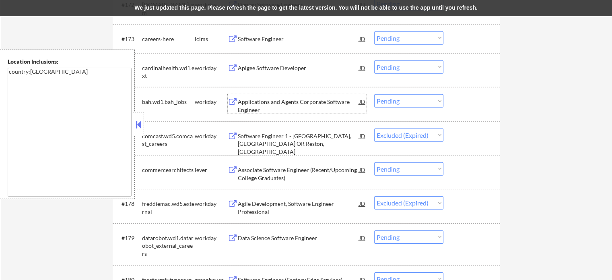
click at [292, 103] on div "Applications and Agents Corporate Software Engineer" at bounding box center [299, 106] width 122 height 16
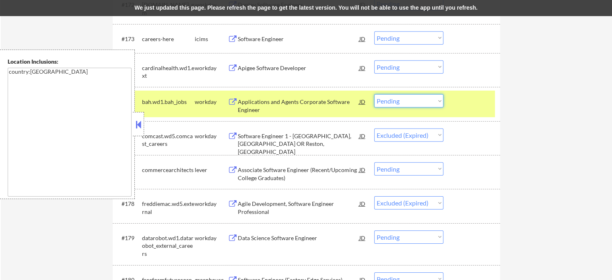
click at [421, 103] on select "Choose an option... Pending Applied Excluded (Questions) Excluded (Expired) Exc…" at bounding box center [408, 100] width 69 height 13
select select ""excluded__expired_""
click at [374, 94] on select "Choose an option... Pending Applied Excluded (Questions) Excluded (Expired) Exc…" at bounding box center [408, 100] width 69 height 13
click at [271, 69] on div "Apigee Software Developer" at bounding box center [299, 68] width 122 height 8
